Goal: Information Seeking & Learning: Learn about a topic

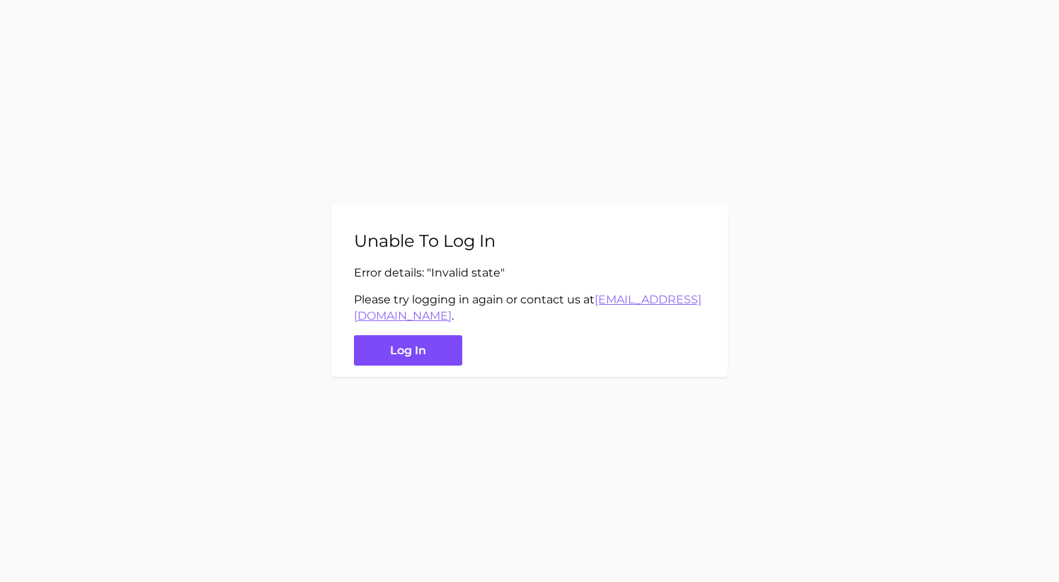
click at [377, 352] on button "Log in" at bounding box center [408, 350] width 108 height 30
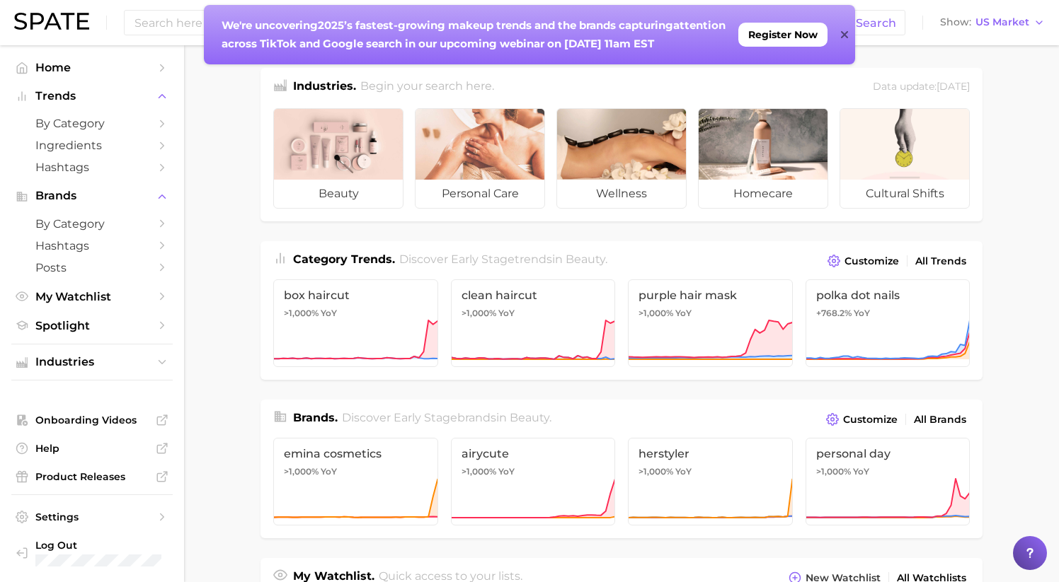
click at [842, 29] on icon at bounding box center [844, 34] width 7 height 11
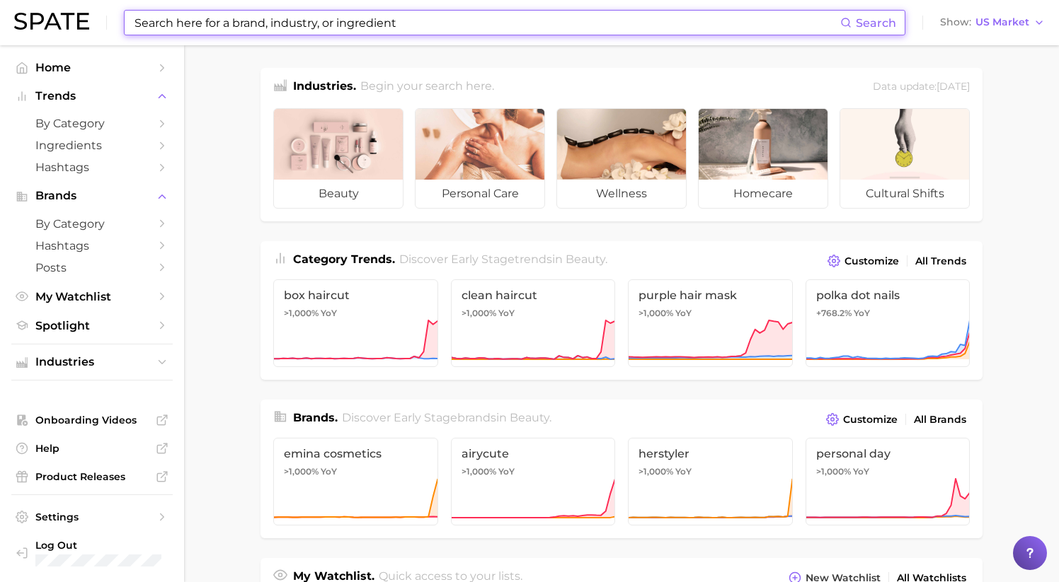
click at [243, 31] on input at bounding box center [486, 23] width 707 height 24
click at [227, 292] on main "Industries. Begin your search here. Data update: [DATE] beauty personal care we…" at bounding box center [621, 587] width 875 height 1084
click at [209, 32] on input at bounding box center [486, 23] width 707 height 24
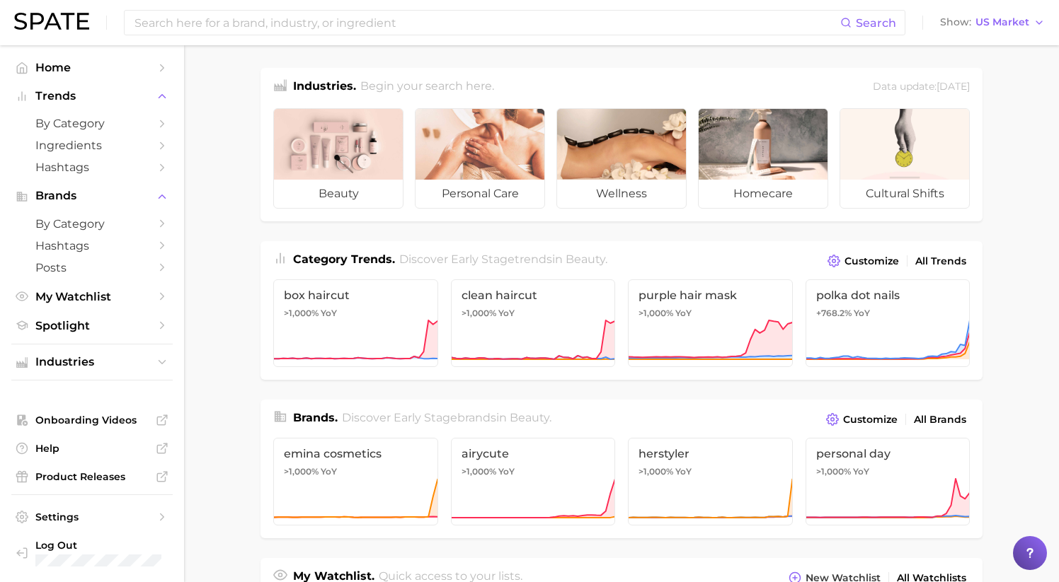
click at [212, 90] on main "Industries. Begin your search here. Data update: [DATE] beauty personal care we…" at bounding box center [621, 587] width 875 height 1084
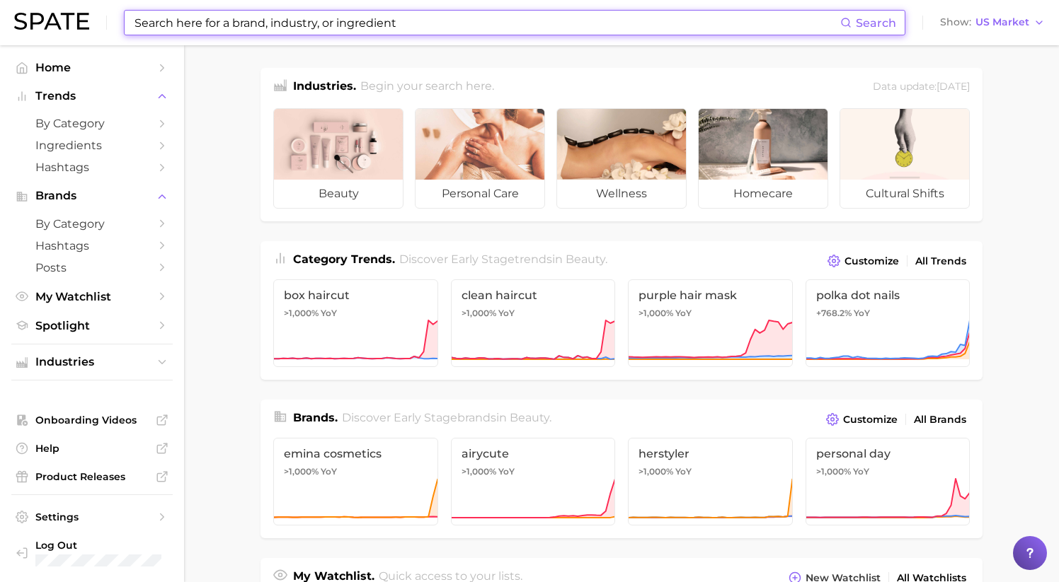
click at [211, 23] on input at bounding box center [486, 23] width 707 height 24
click at [218, 105] on main "Industries. Begin your search here. Data update: [DATE] beauty personal care we…" at bounding box center [621, 587] width 875 height 1084
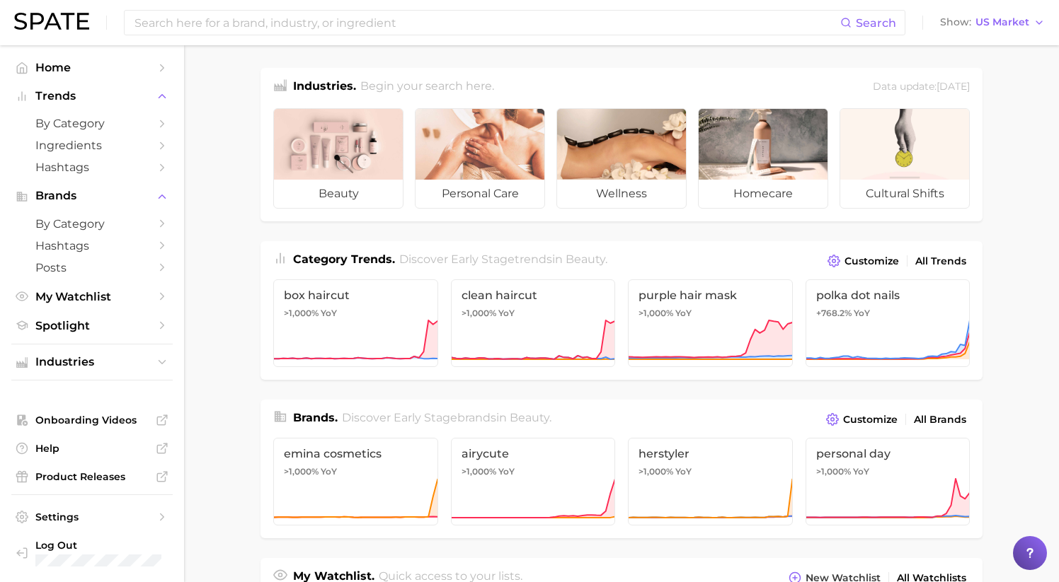
click at [233, 108] on main "Industries. Begin your search here. Data update: [DATE] beauty personal care we…" at bounding box center [621, 587] width 875 height 1084
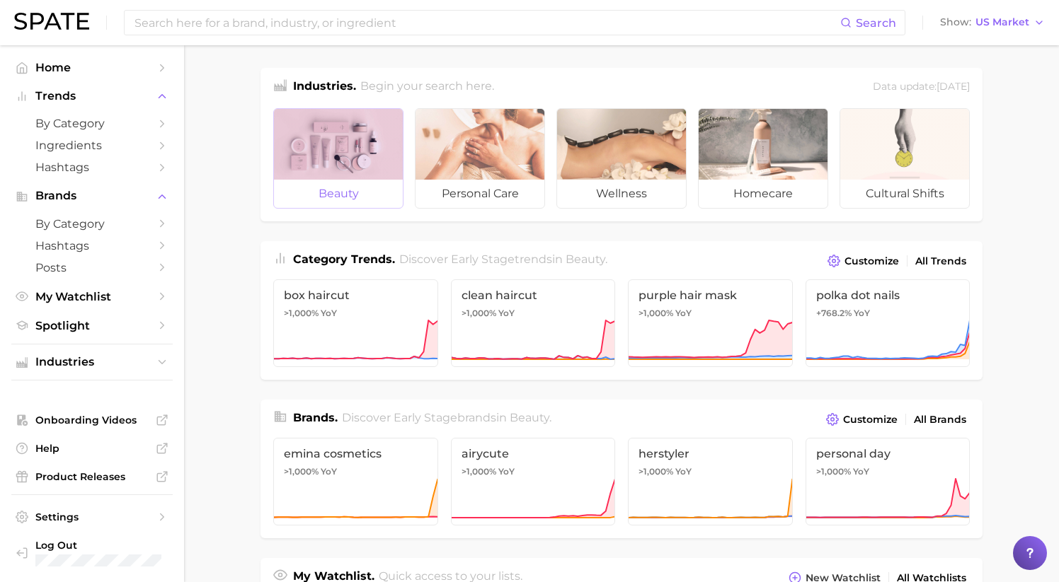
click at [351, 139] on div at bounding box center [338, 144] width 129 height 71
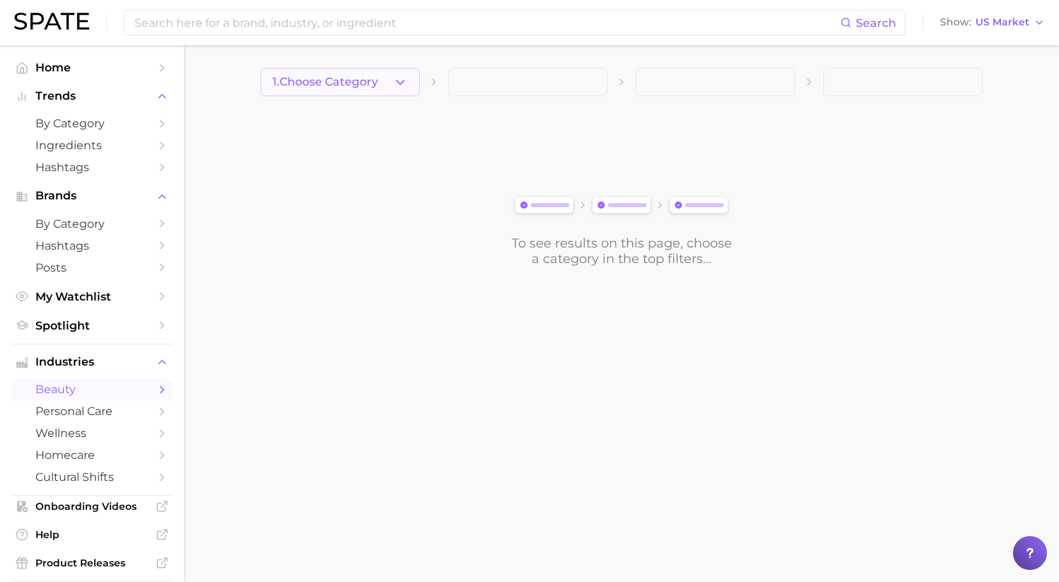
click at [346, 92] on button "1. Choose Category" at bounding box center [339, 82] width 159 height 28
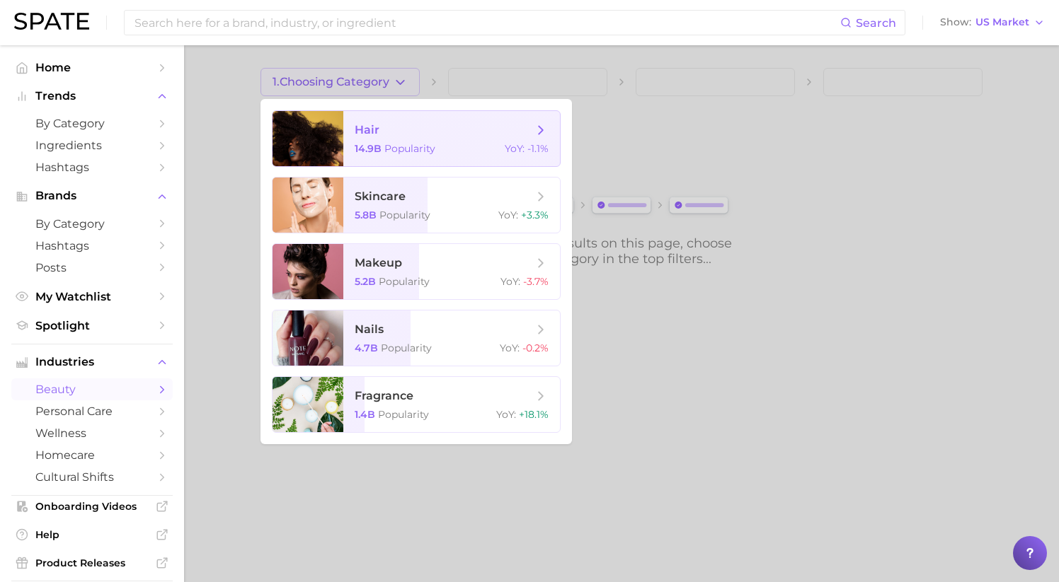
click at [410, 163] on span "hair 14.9b Popularity YoY : -1.1%" at bounding box center [451, 138] width 217 height 55
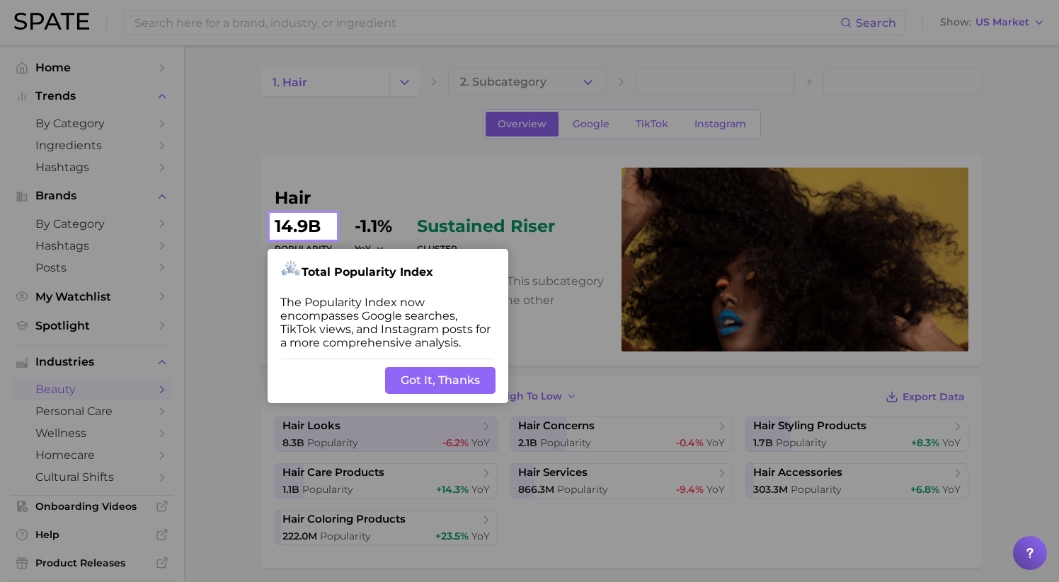
click at [459, 376] on button "Got It, Thanks" at bounding box center [440, 380] width 110 height 27
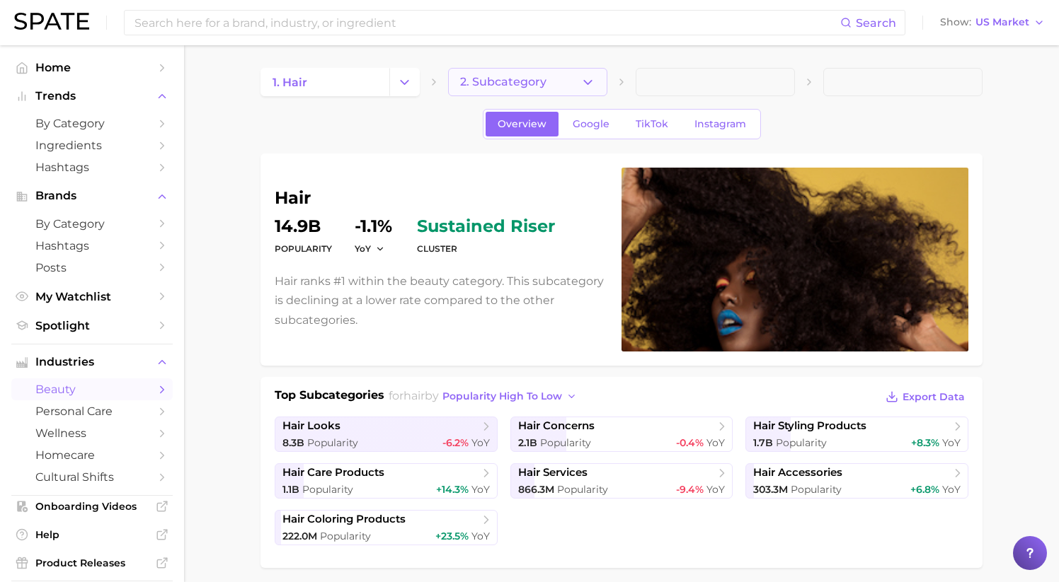
click at [541, 92] on button "2. Subcategory" at bounding box center [527, 82] width 159 height 28
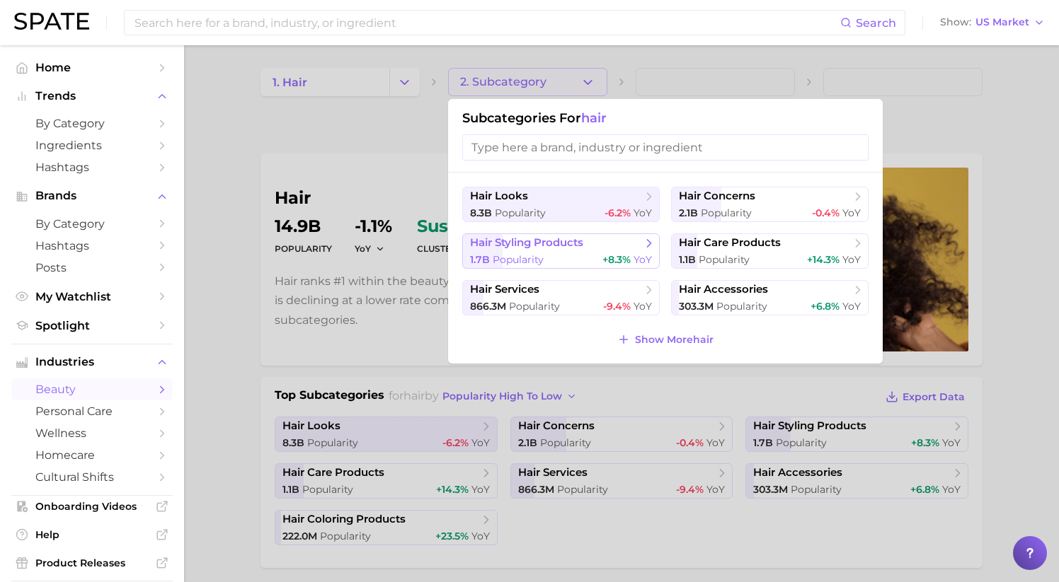
click at [534, 240] on span "hair styling products" at bounding box center [526, 242] width 113 height 13
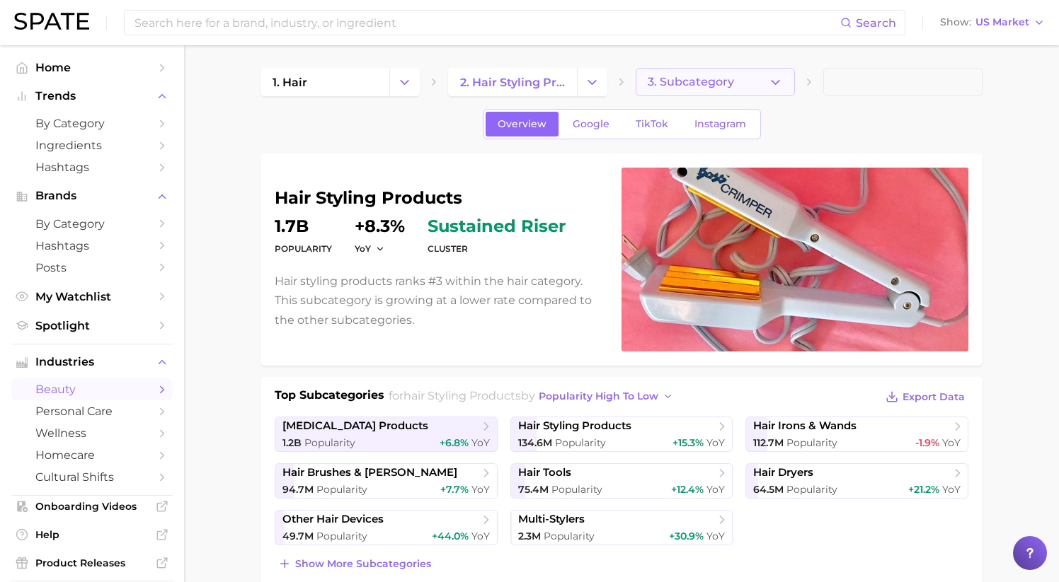
click at [689, 86] on span "3. Subcategory" at bounding box center [691, 82] width 86 height 13
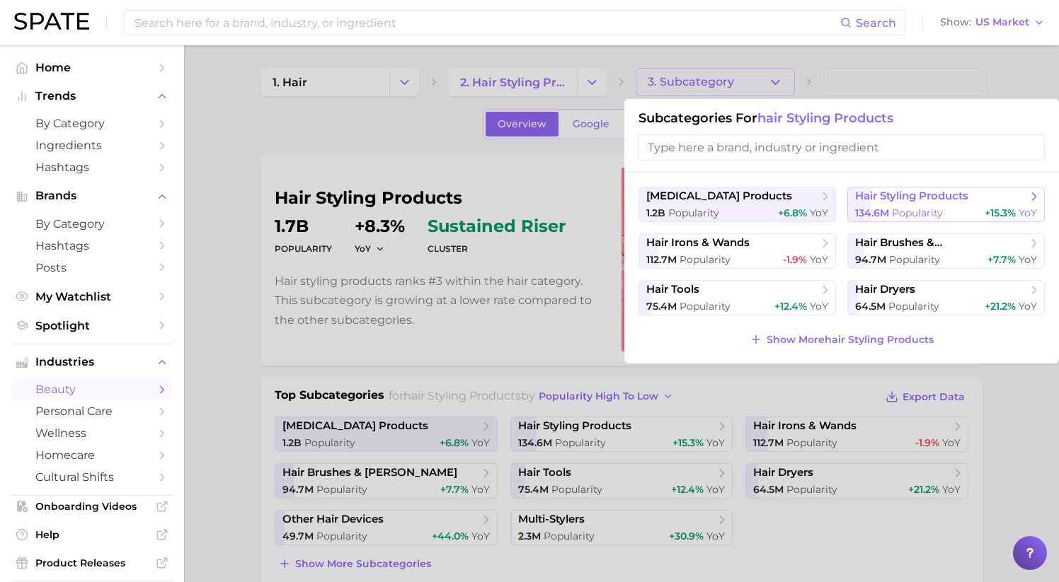
click at [887, 205] on button "hair styling products 134.6m Popularity +15.3% YoY" at bounding box center [945, 204] width 197 height 35
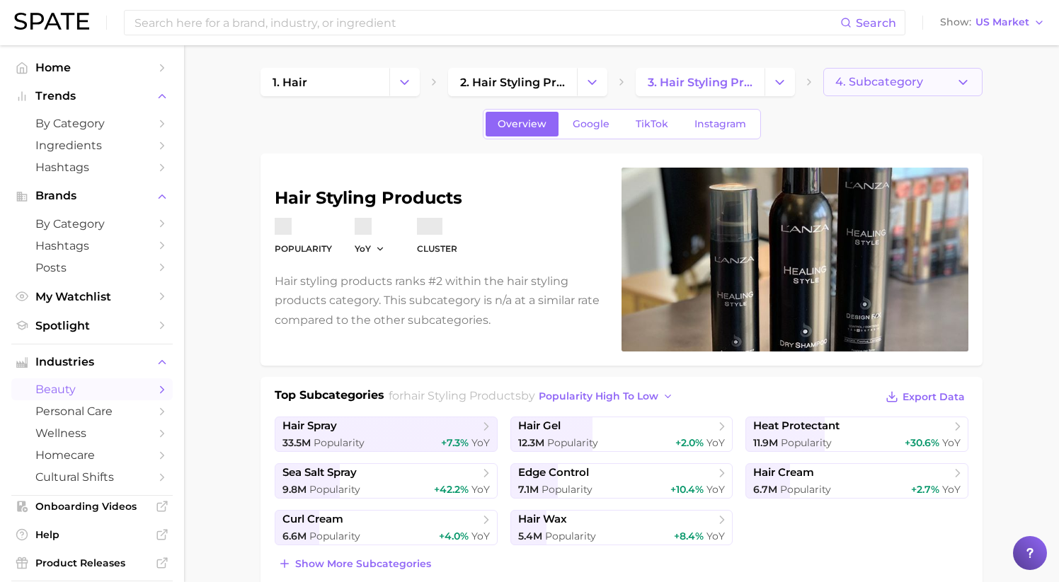
click at [835, 82] on span "4. Subcategory" at bounding box center [879, 82] width 88 height 13
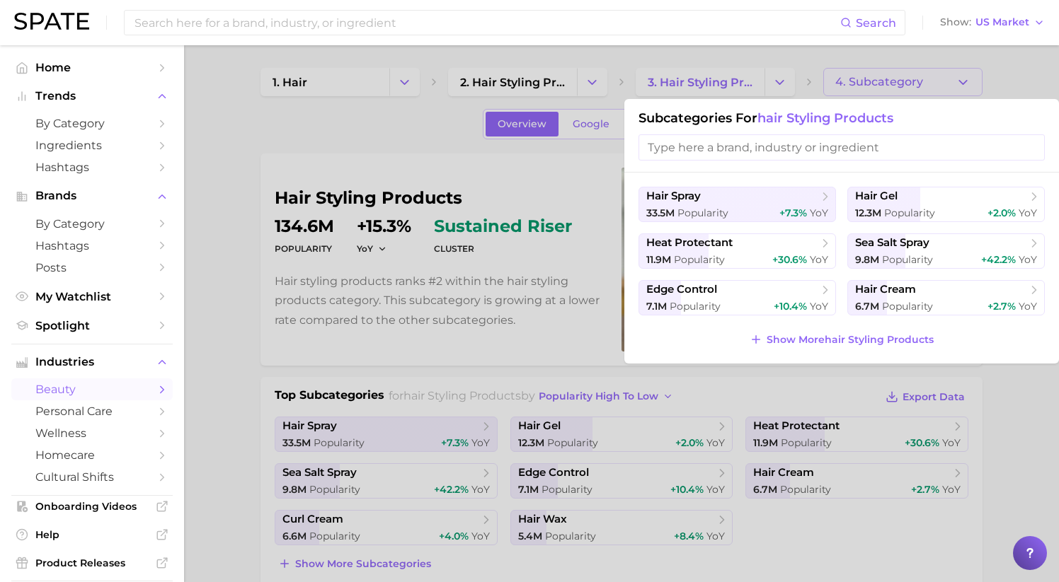
click at [667, 150] on input "search" at bounding box center [841, 147] width 406 height 26
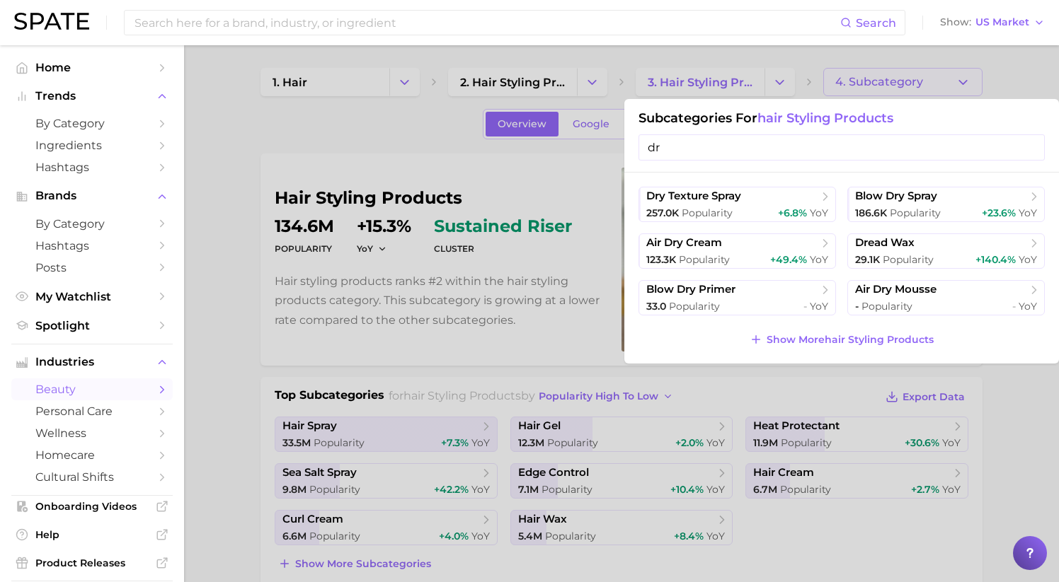
type input "d"
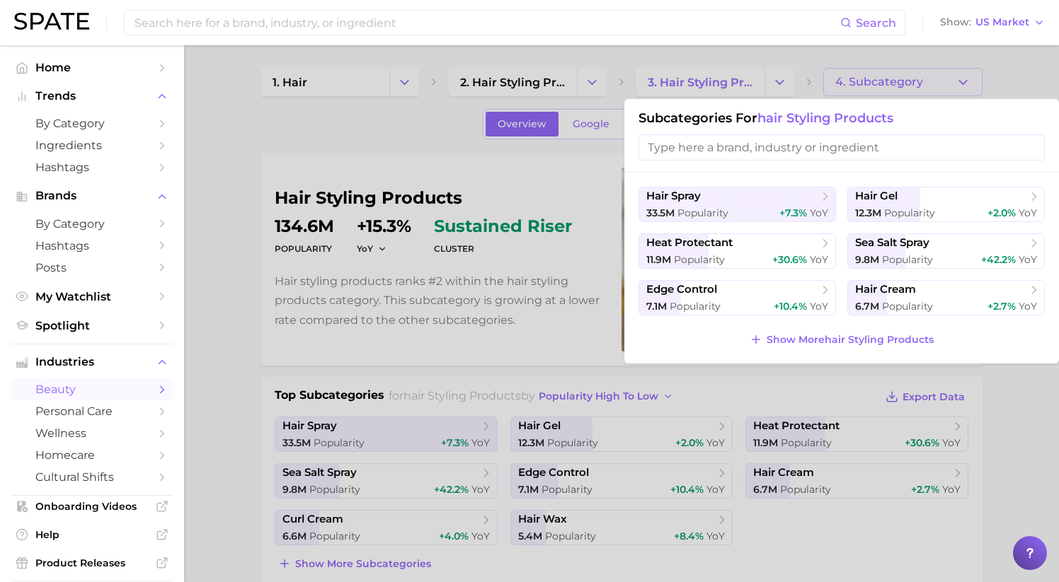
click at [405, 157] on div at bounding box center [529, 291] width 1059 height 582
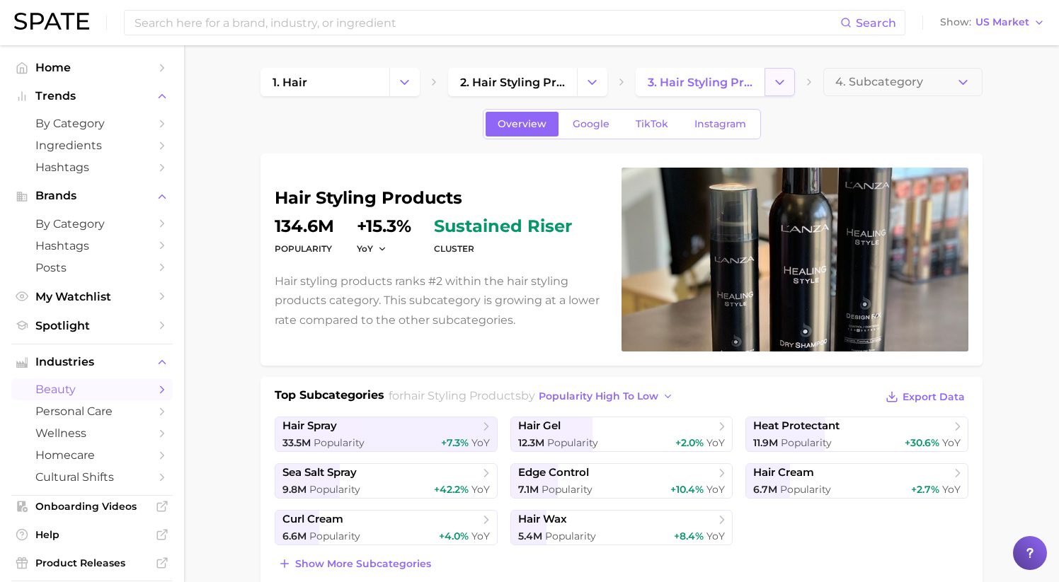
click at [779, 88] on icon "Change Category" at bounding box center [779, 82] width 15 height 15
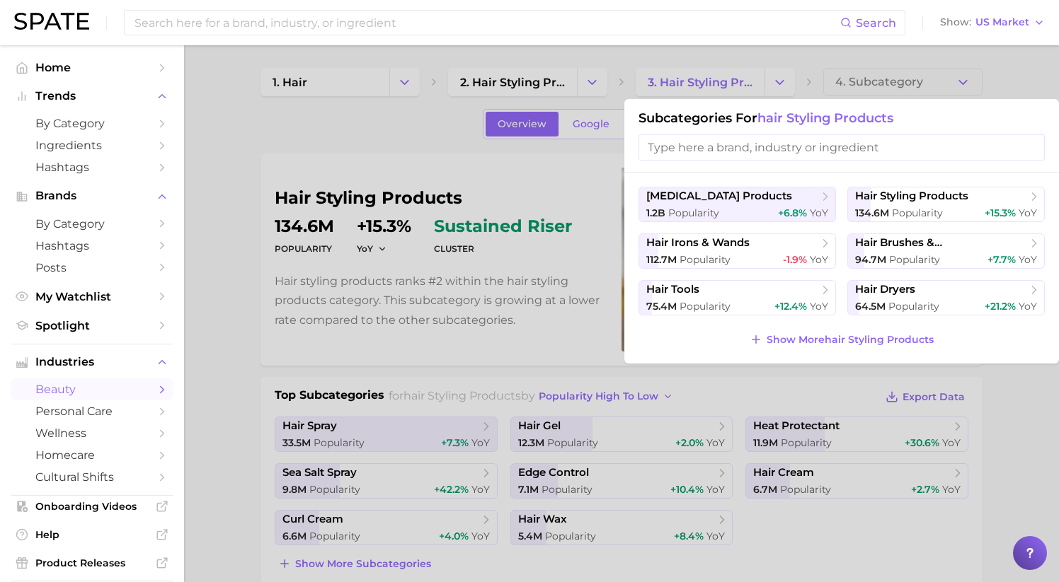
click at [680, 136] on input "search" at bounding box center [841, 147] width 406 height 26
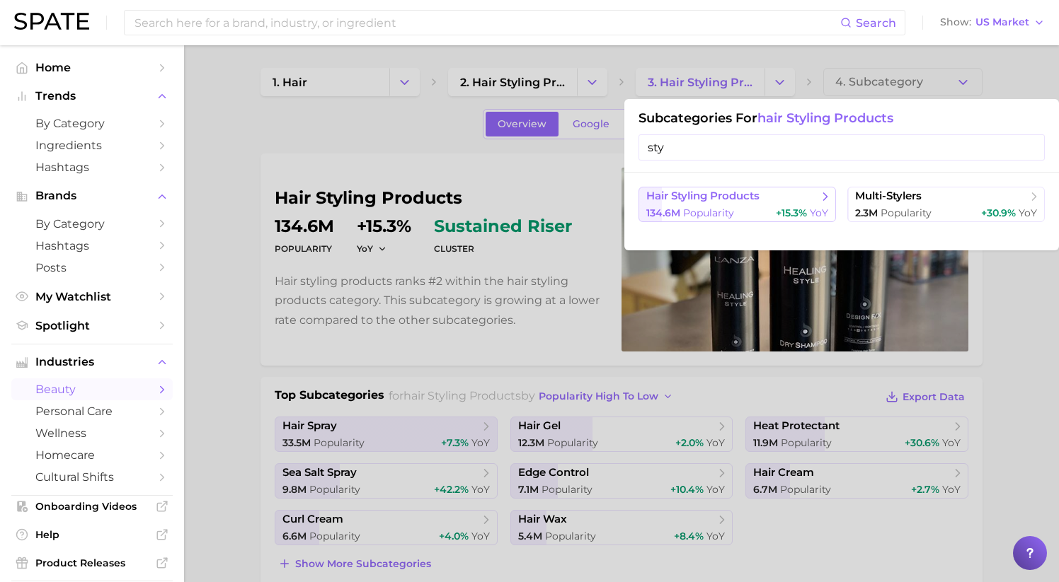
type input "sty"
click at [703, 203] on span "hair styling products" at bounding box center [702, 196] width 113 height 13
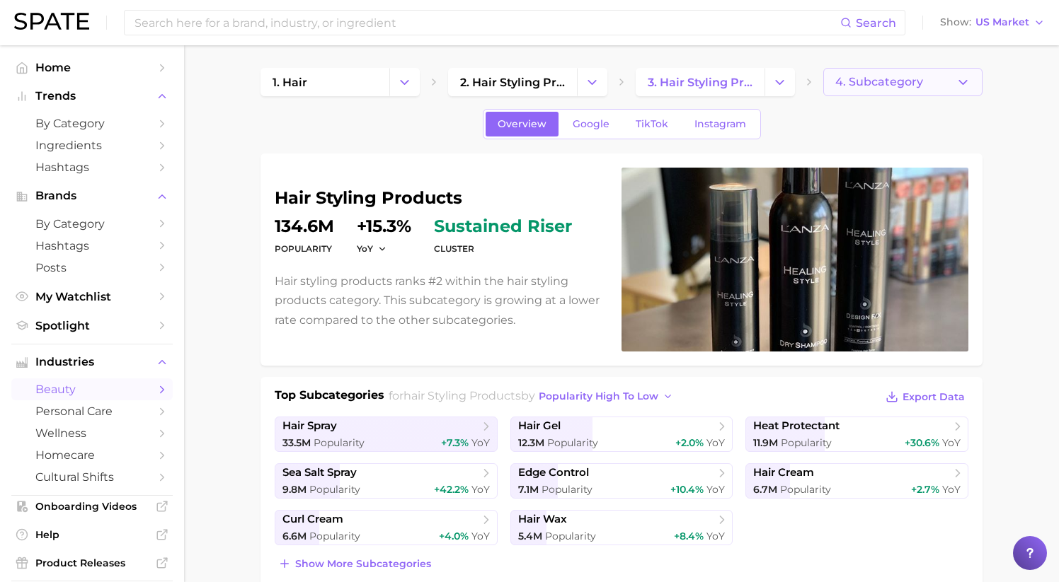
click at [885, 88] on button "4. Subcategory" at bounding box center [902, 82] width 159 height 28
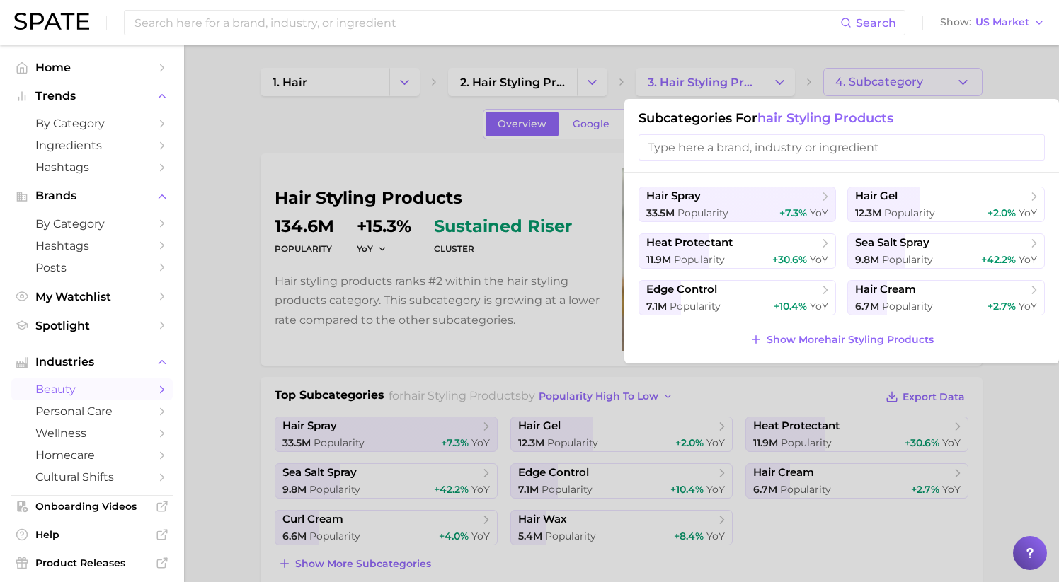
click at [379, 486] on div at bounding box center [529, 291] width 1059 height 582
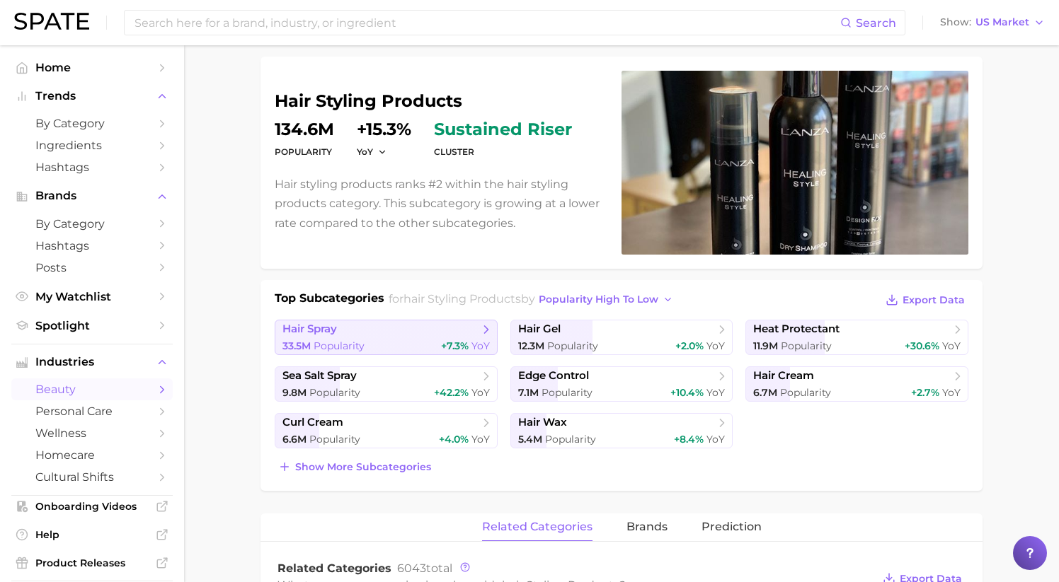
scroll to position [120, 0]
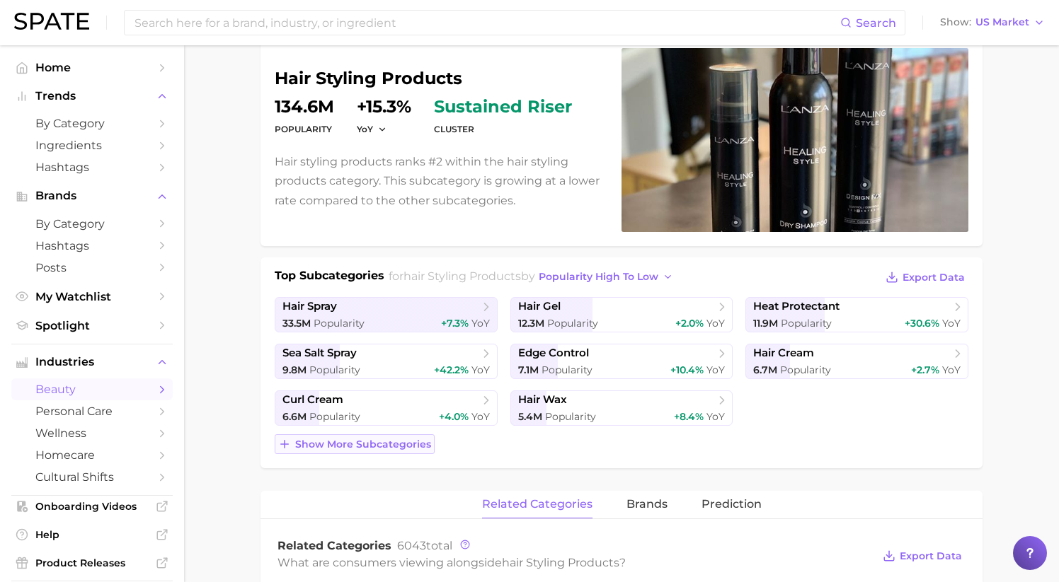
click at [378, 440] on span "Show more subcategories" at bounding box center [363, 445] width 136 height 12
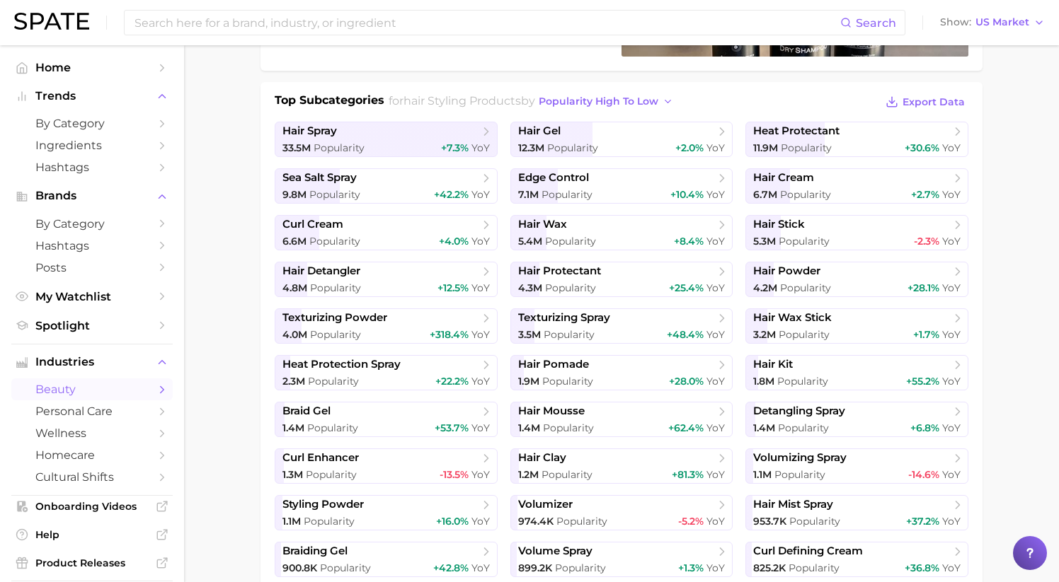
scroll to position [0, 0]
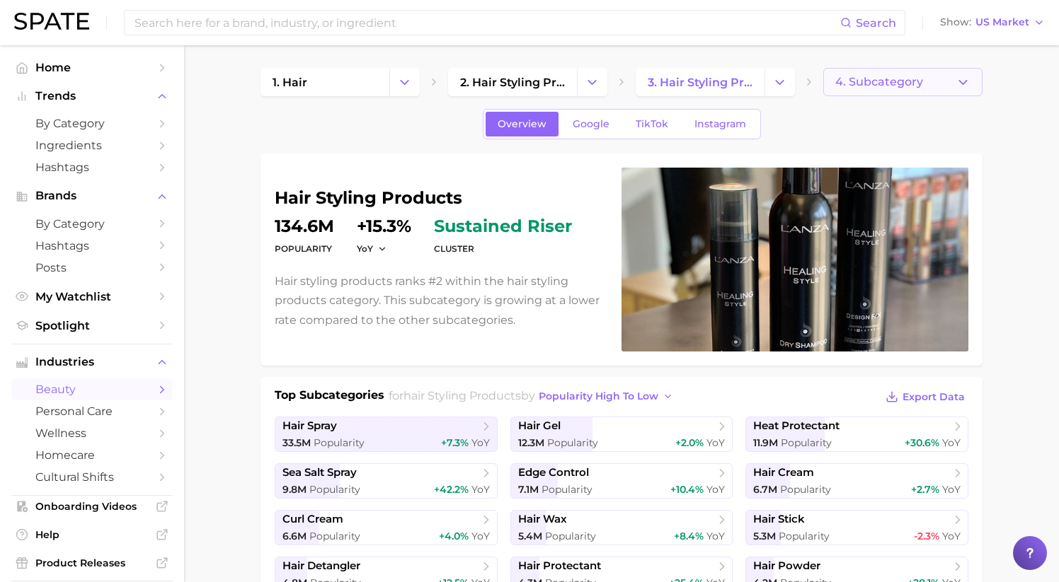
click at [859, 81] on span "4. Subcategory" at bounding box center [879, 82] width 88 height 13
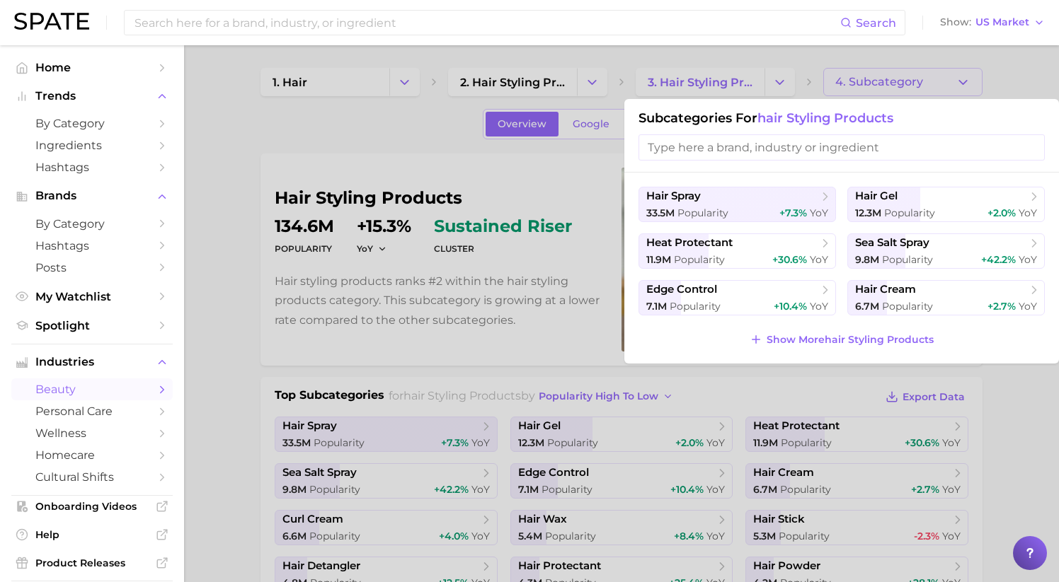
click at [692, 156] on input "search" at bounding box center [841, 147] width 406 height 26
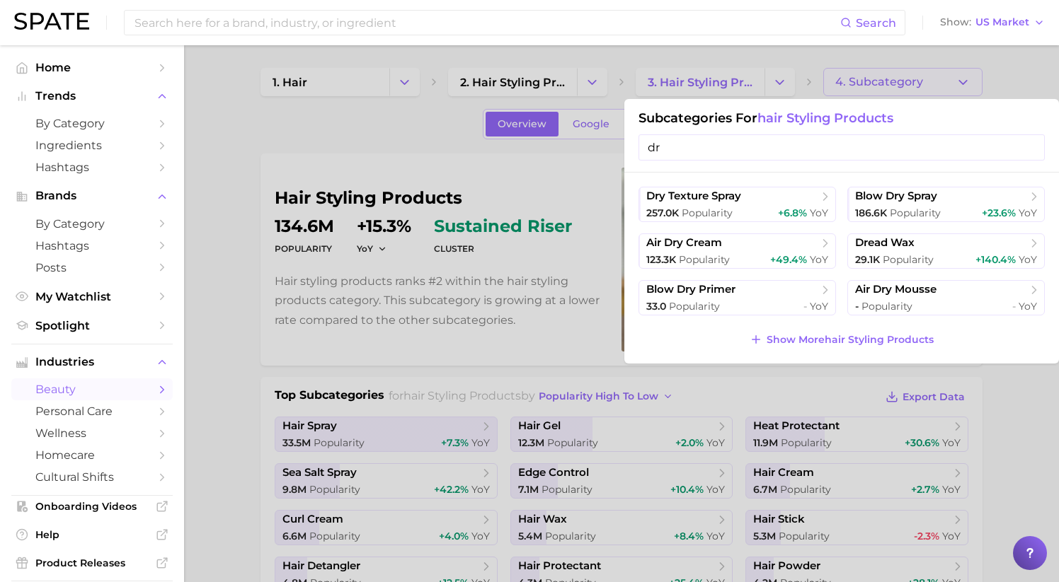
type input "d"
